Goal: Task Accomplishment & Management: Use online tool/utility

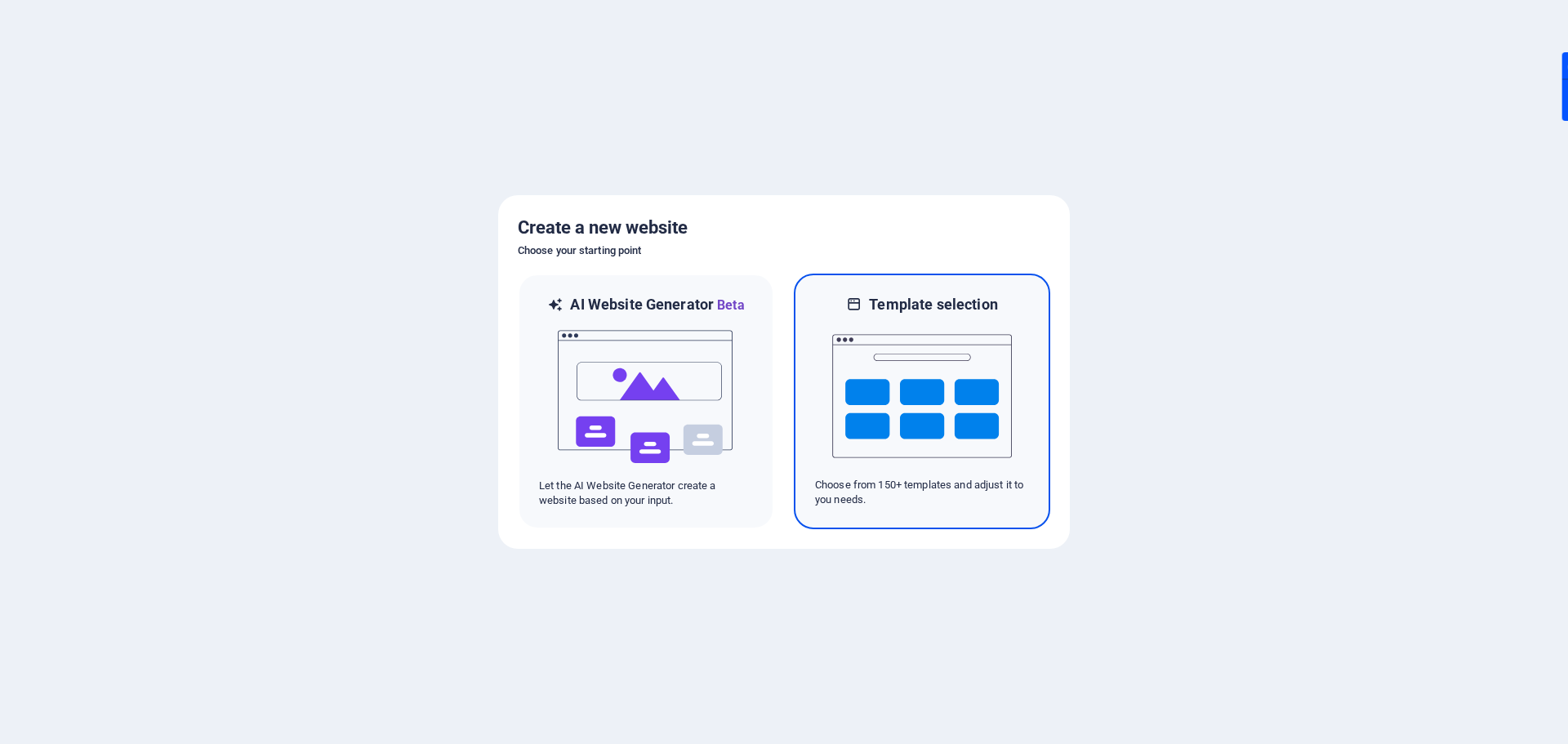
click at [883, 406] on img at bounding box center [922, 396] width 180 height 163
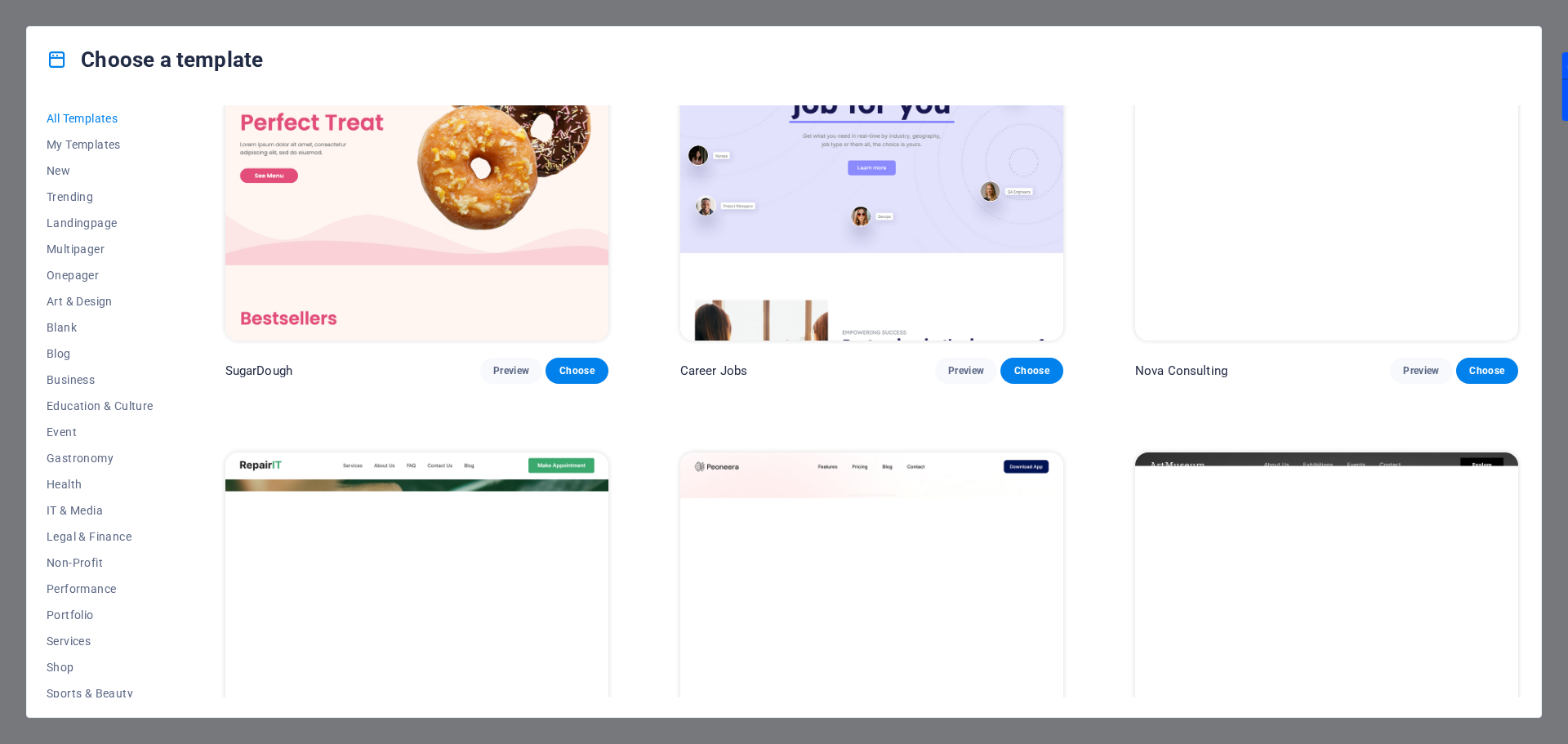
scroll to position [327, 0]
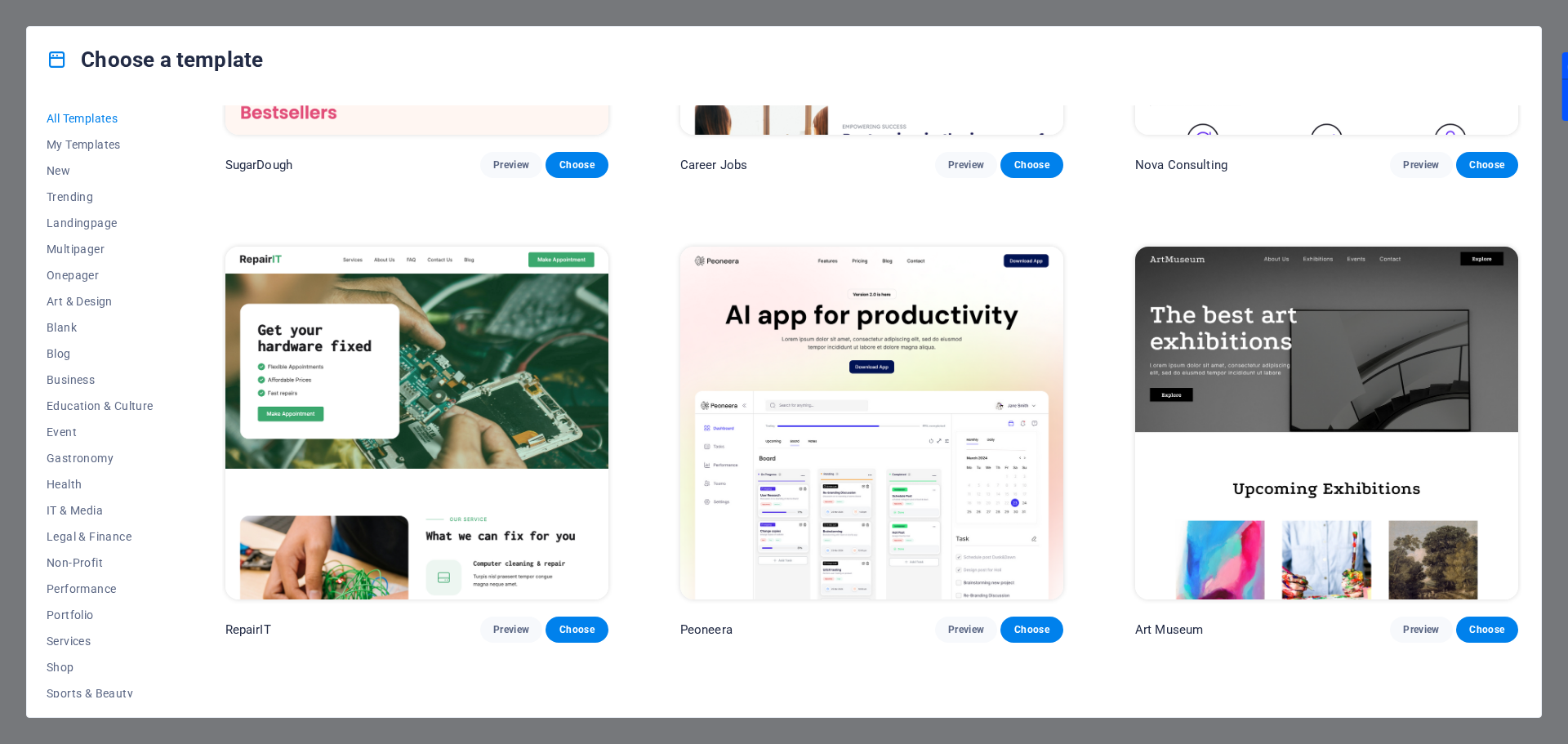
click at [877, 500] on img at bounding box center [872, 423] width 383 height 352
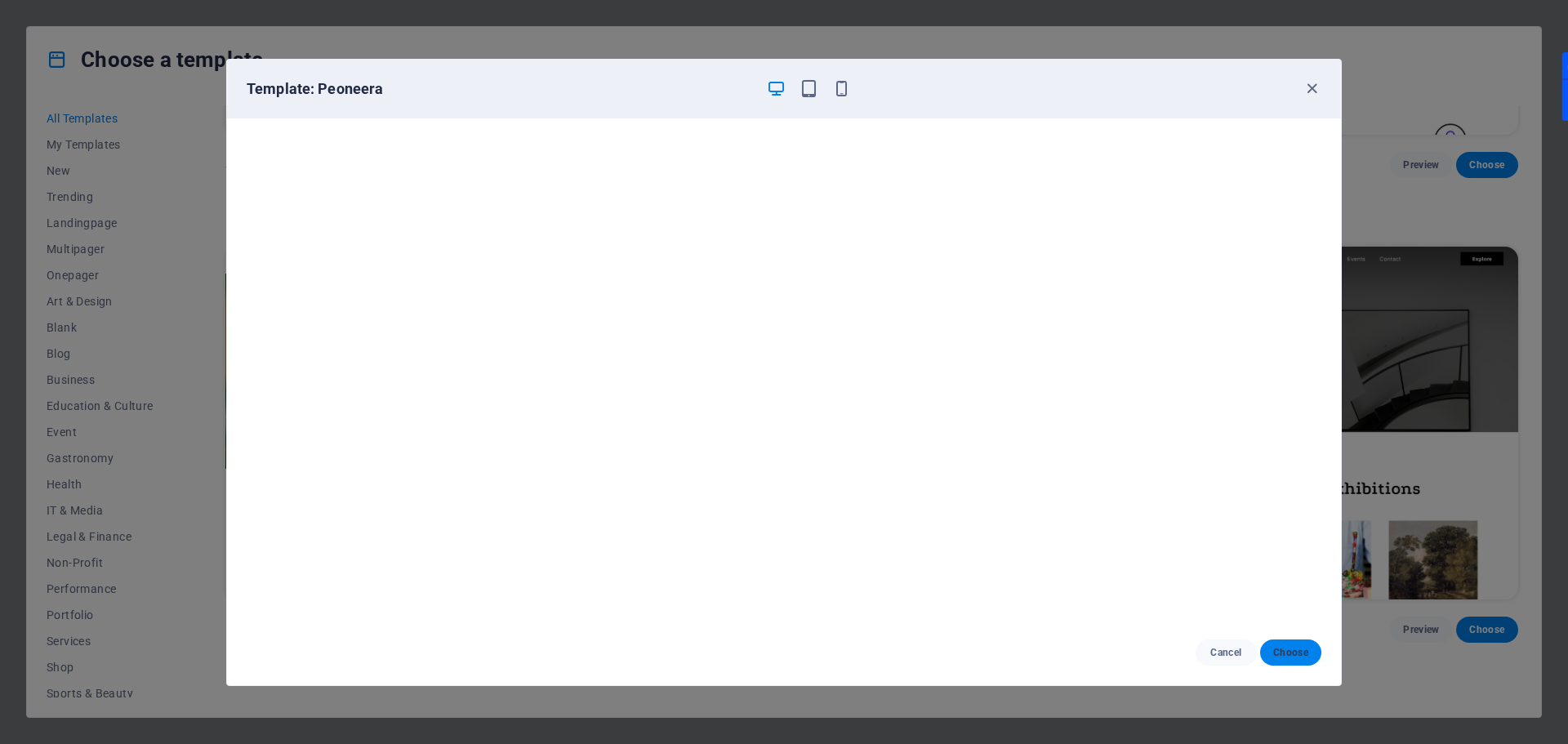
click at [1273, 644] on button "Choose" at bounding box center [1291, 652] width 62 height 26
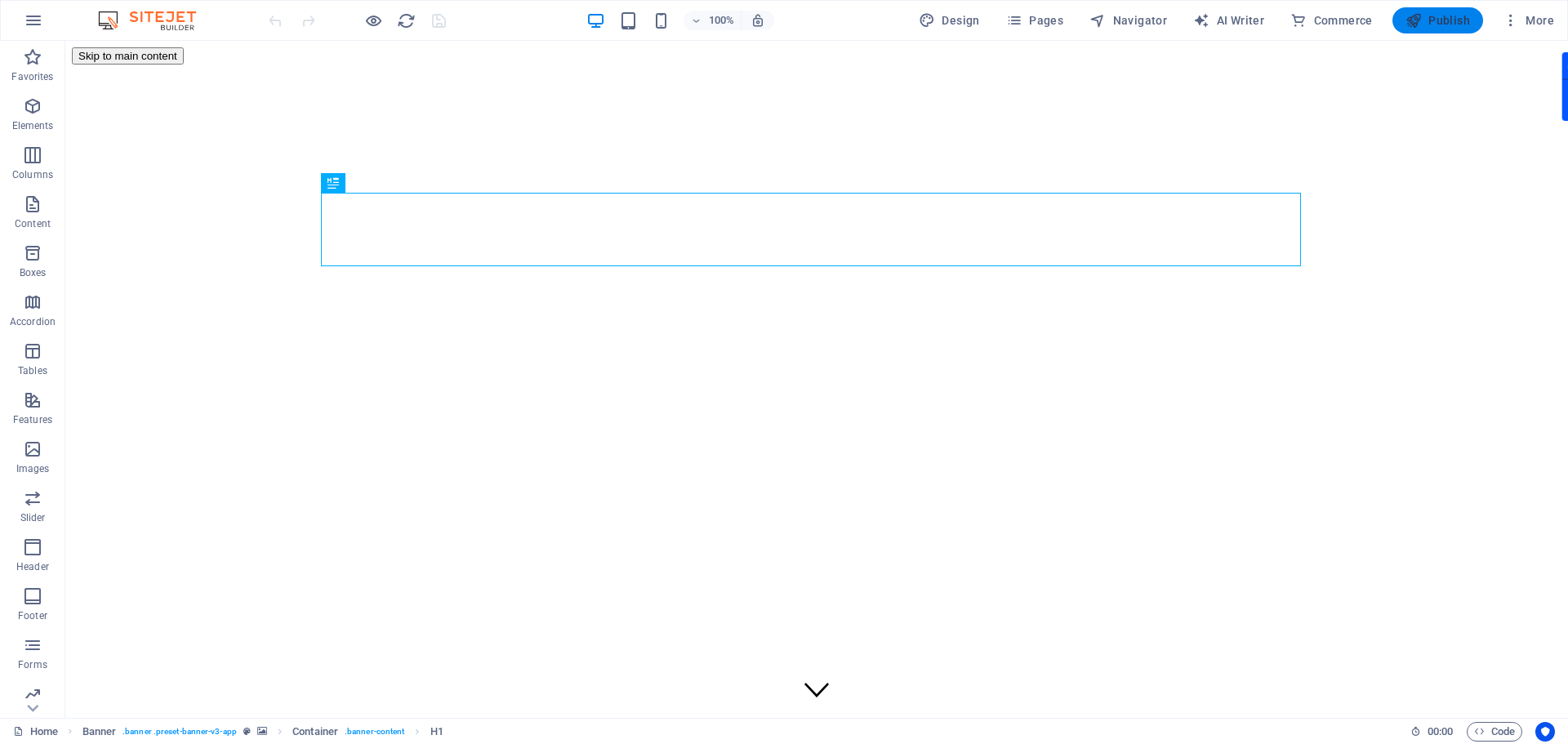
click at [1414, 17] on icon "button" at bounding box center [1414, 21] width 17 height 17
